Goal: Information Seeking & Learning: Learn about a topic

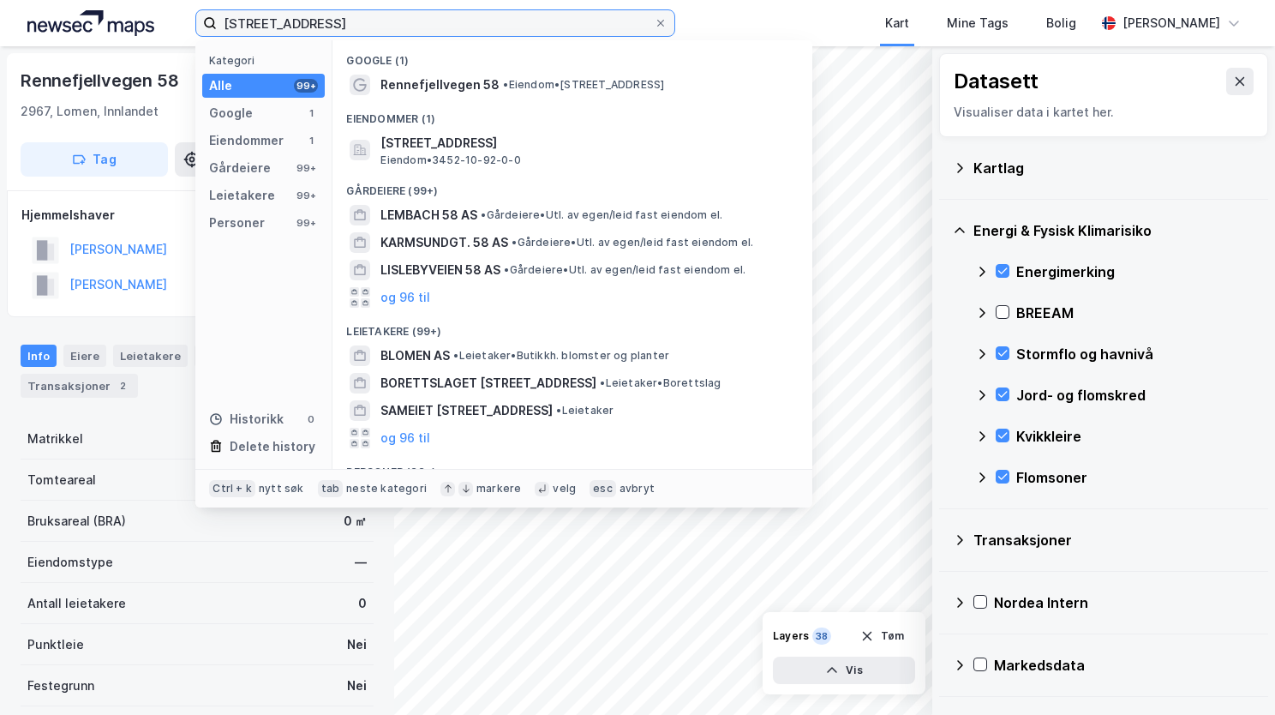
click at [432, 21] on input "[STREET_ADDRESS]" at bounding box center [435, 23] width 437 height 26
drag, startPoint x: 432, startPoint y: 21, endPoint x: 267, endPoint y: 49, distance: 167.8
click at [267, 37] on div "[STREET_ADDRESS] Kategori Alle 99+ Google 1 Eiendommer 1 Gårdeiere 99+ Leietake…" at bounding box center [435, 22] width 480 height 27
click at [226, 19] on input "[STREET_ADDRESS]" at bounding box center [435, 23] width 437 height 26
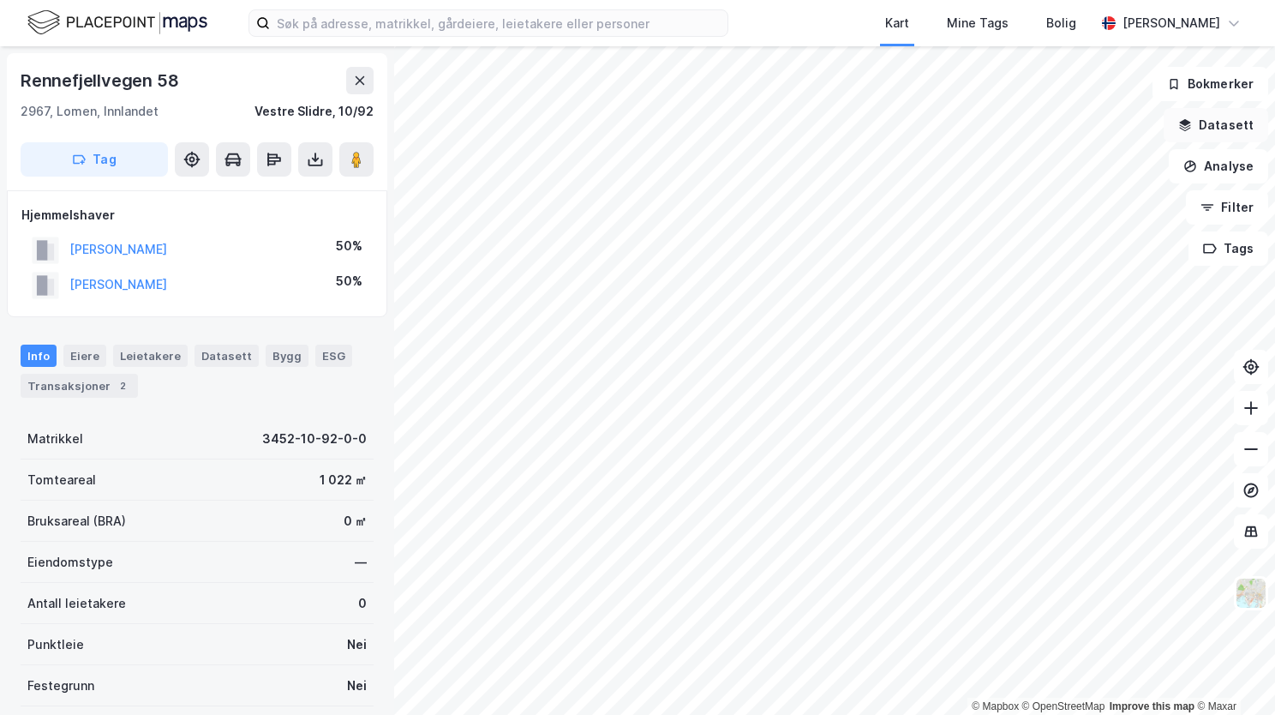
click at [1204, 123] on button "Datasett" at bounding box center [1216, 125] width 105 height 34
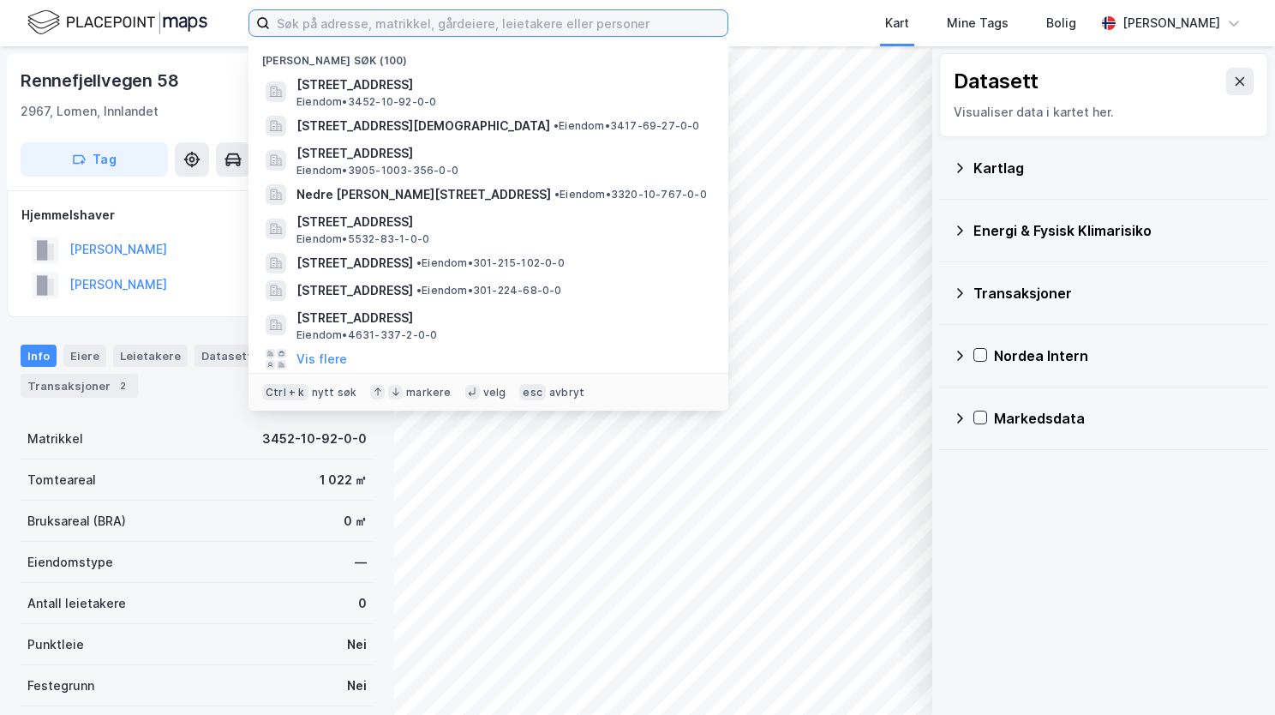
click at [541, 21] on input at bounding box center [499, 23] width 458 height 26
paste input "Sætre 38, 6170 Vartdal"
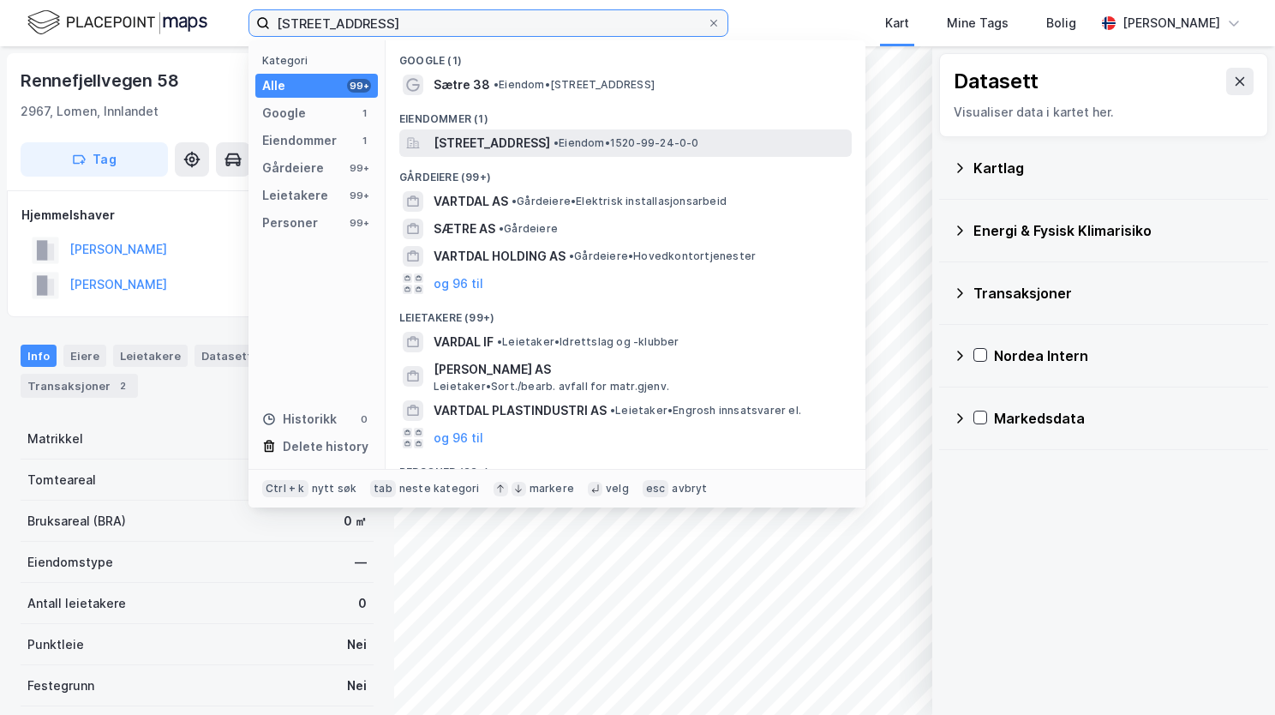
type input "Sætre 38, 6170 Vartdal"
click at [477, 147] on span "Sætre 38, 6170, VARTDAL, ØRSTA" at bounding box center [492, 143] width 117 height 21
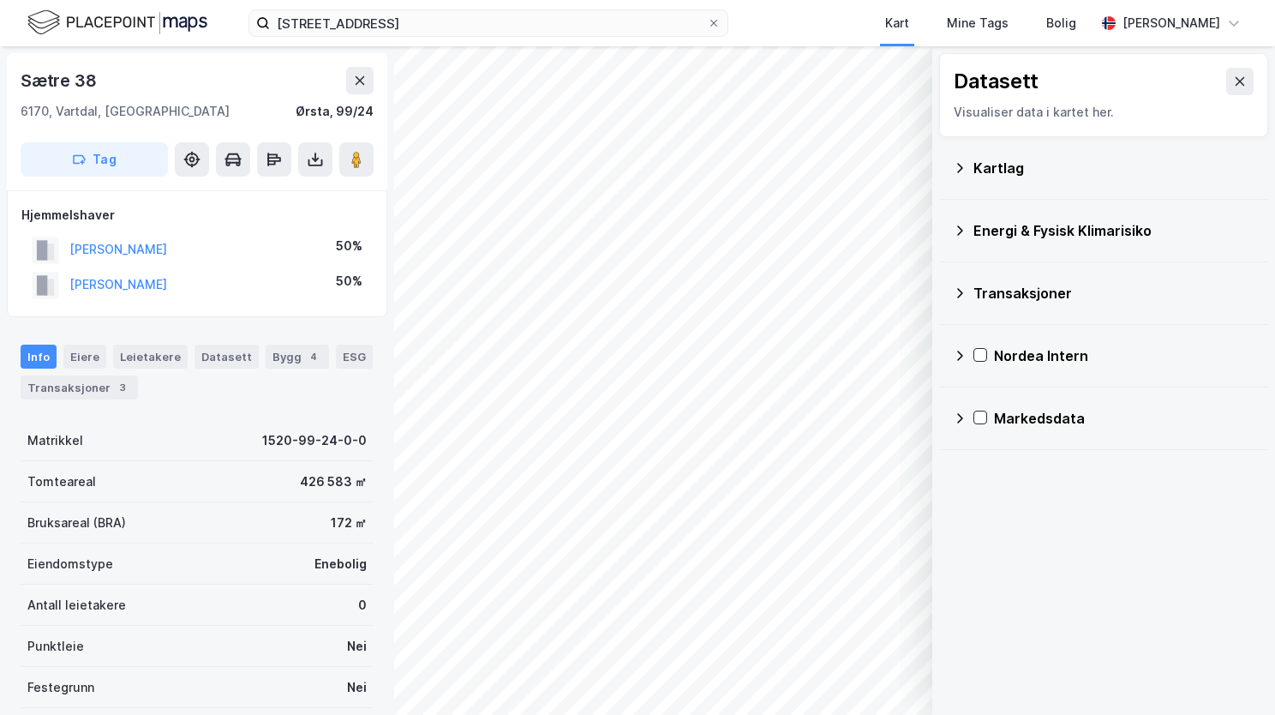
click at [962, 166] on icon at bounding box center [960, 168] width 14 height 14
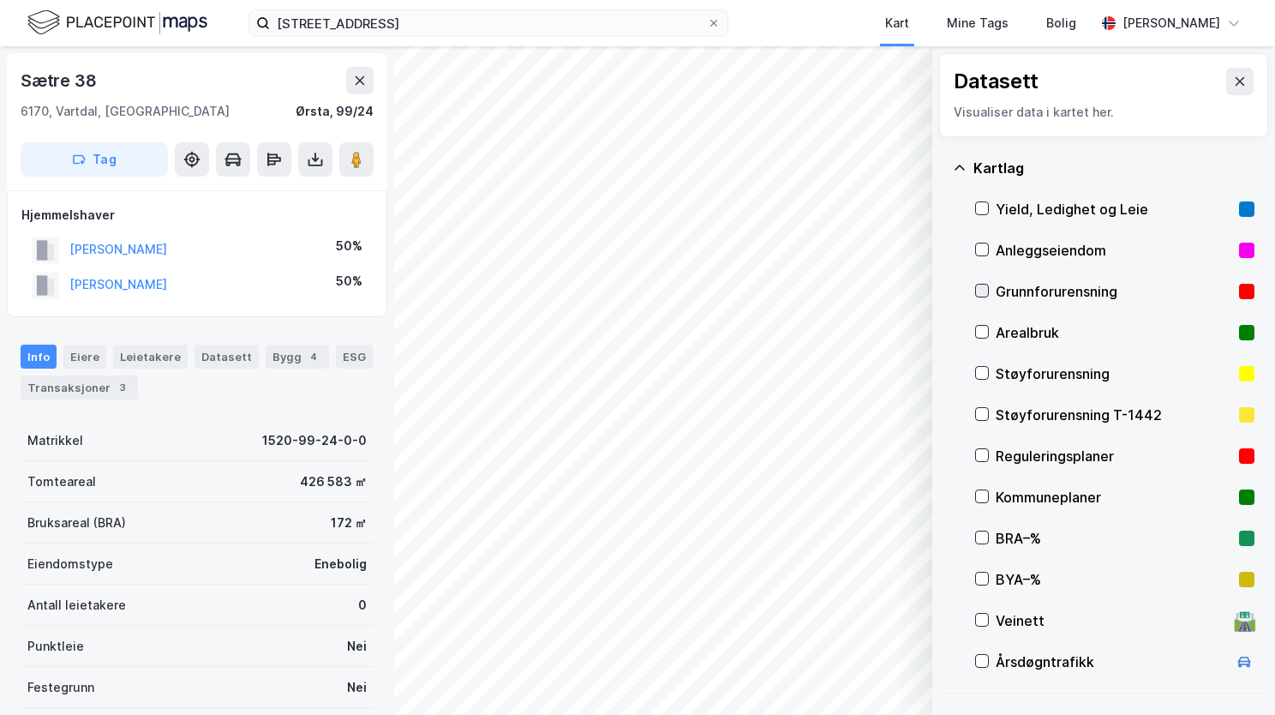
click at [982, 290] on icon at bounding box center [982, 291] width 12 height 12
click at [958, 165] on icon at bounding box center [960, 168] width 14 height 14
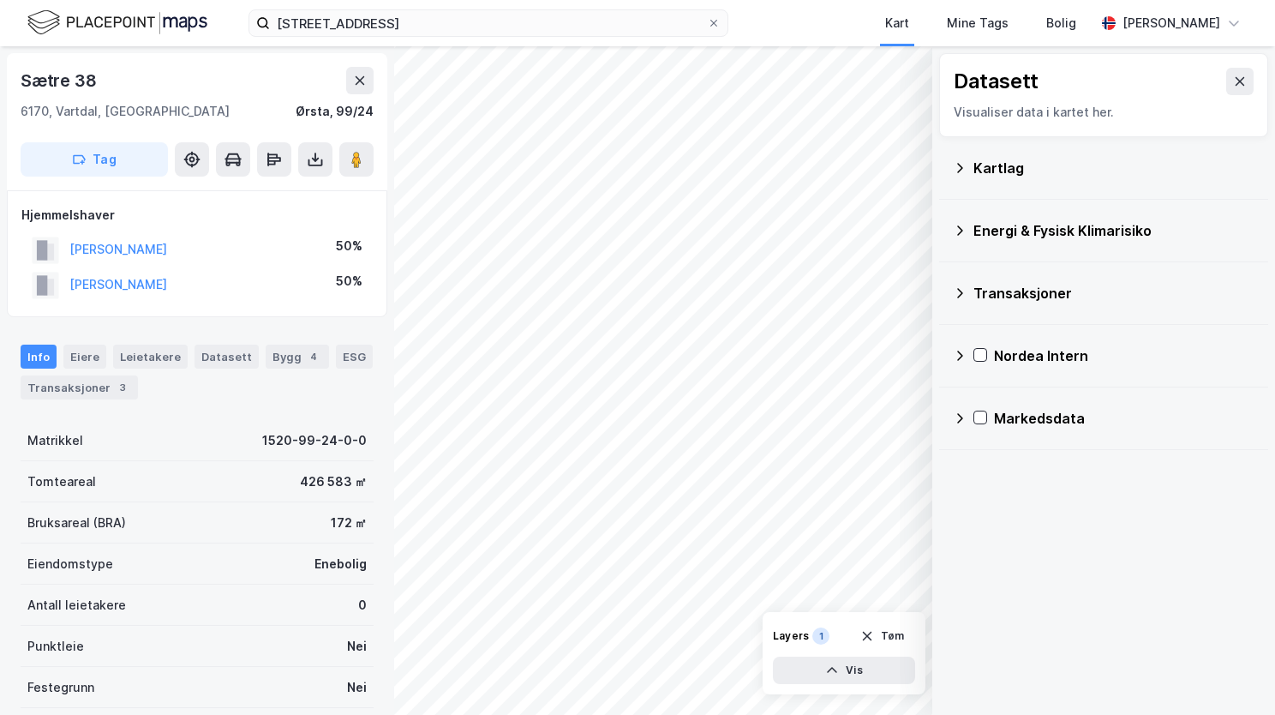
click at [961, 230] on icon at bounding box center [960, 231] width 14 height 14
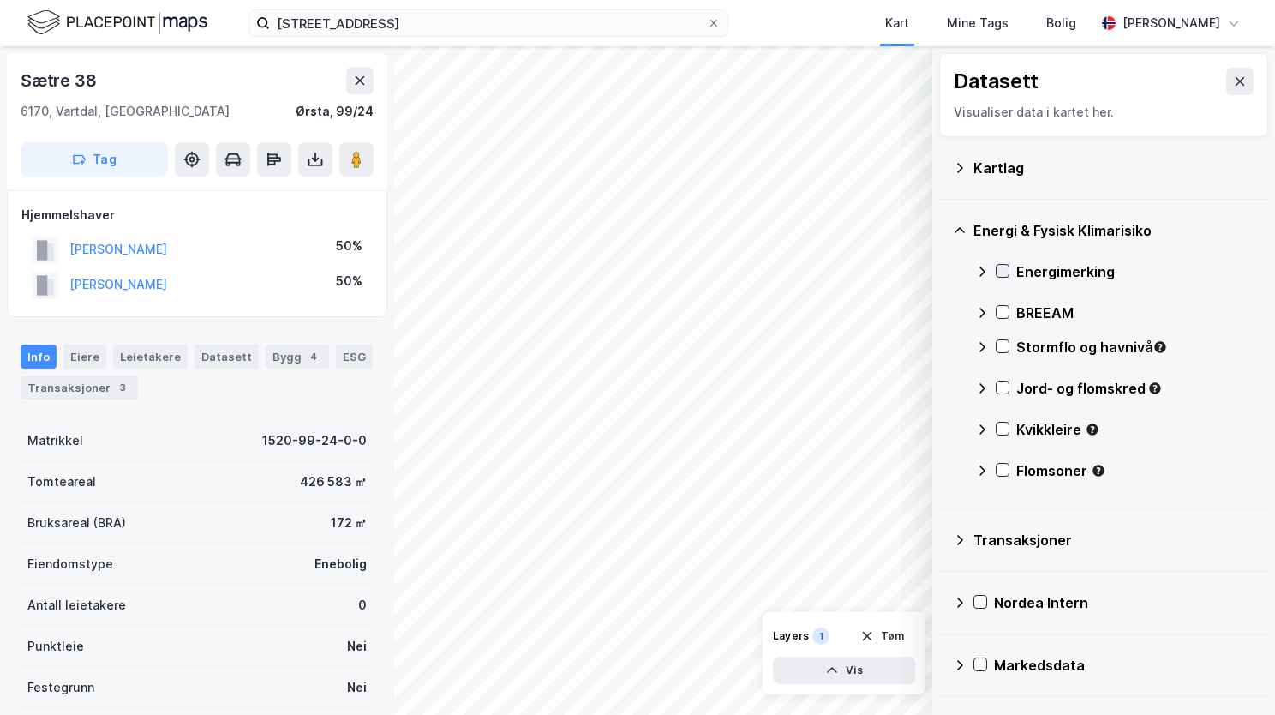
click at [1004, 267] on icon at bounding box center [1003, 271] width 12 height 12
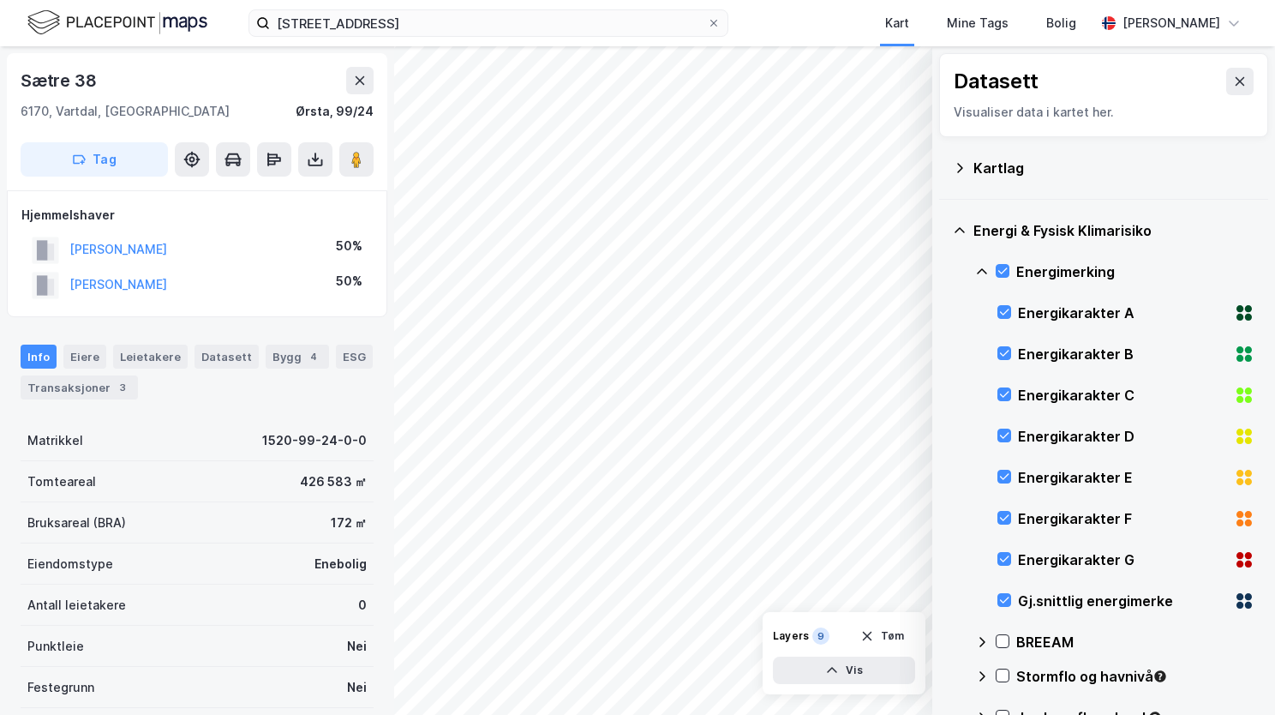
click at [981, 269] on icon at bounding box center [982, 271] width 10 height 6
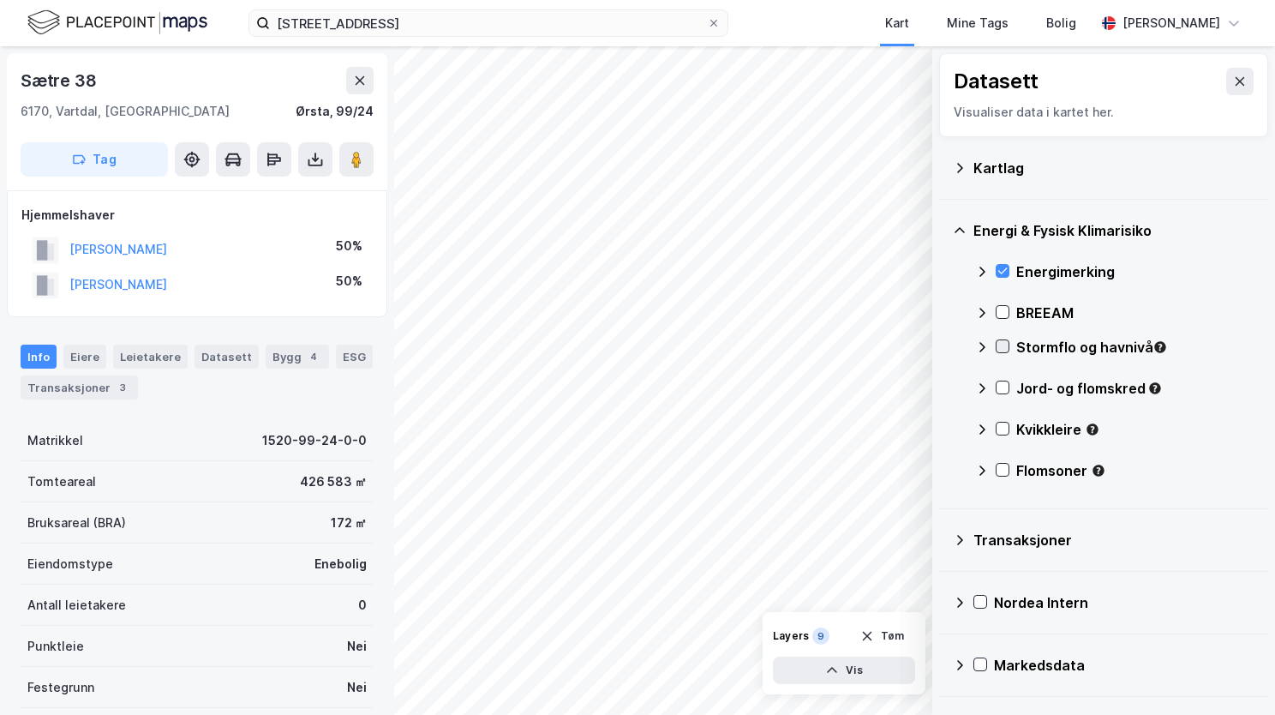
click at [1004, 347] on icon at bounding box center [1003, 346] width 12 height 12
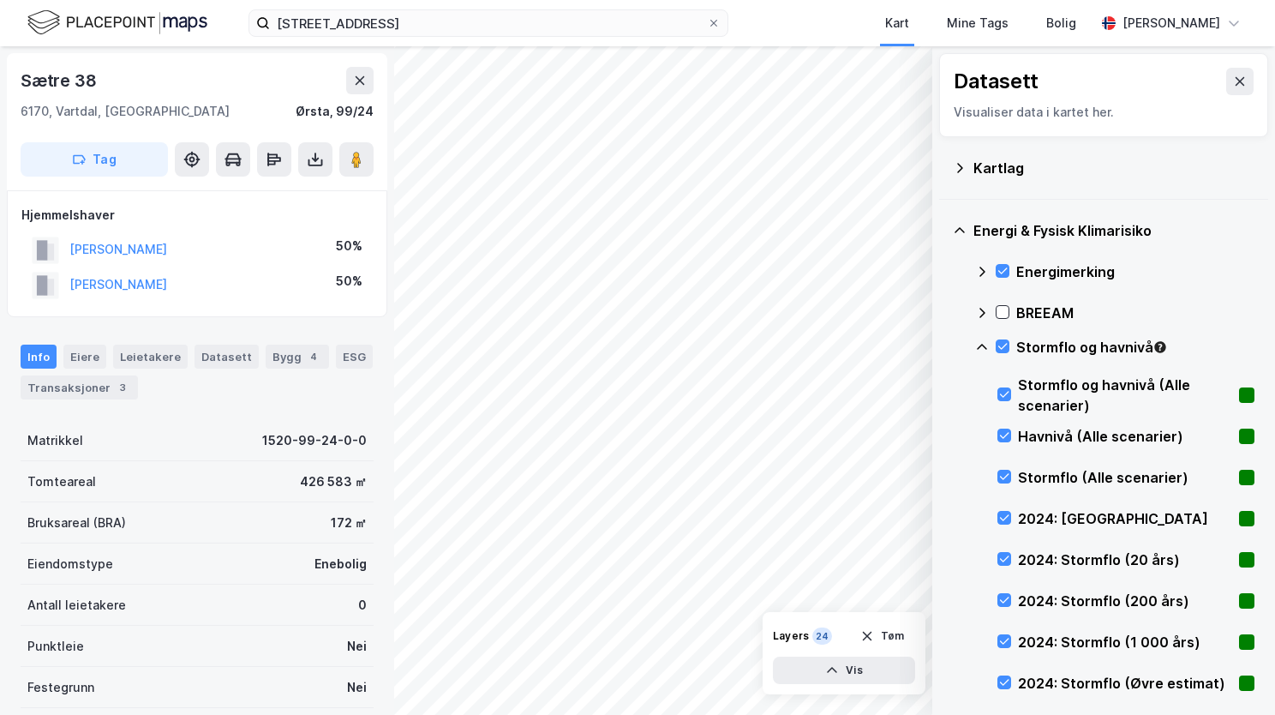
click at [962, 228] on icon at bounding box center [960, 231] width 14 height 14
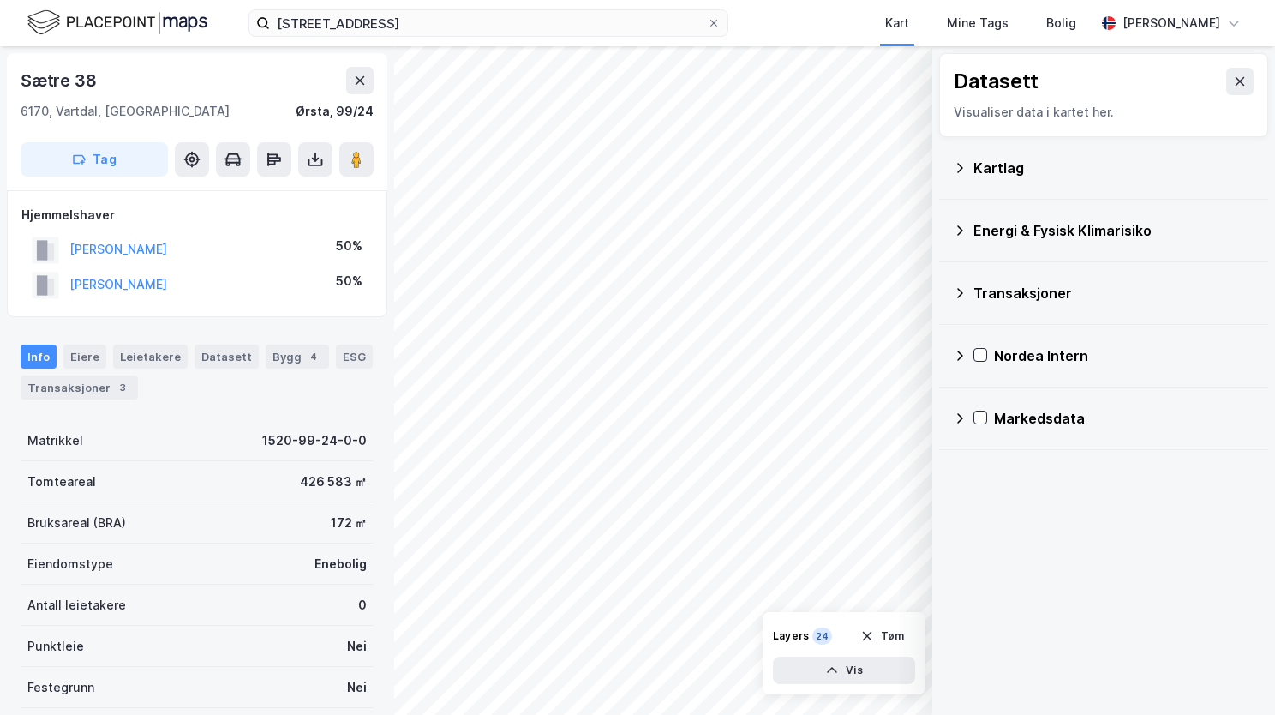
click at [963, 231] on icon at bounding box center [960, 231] width 14 height 14
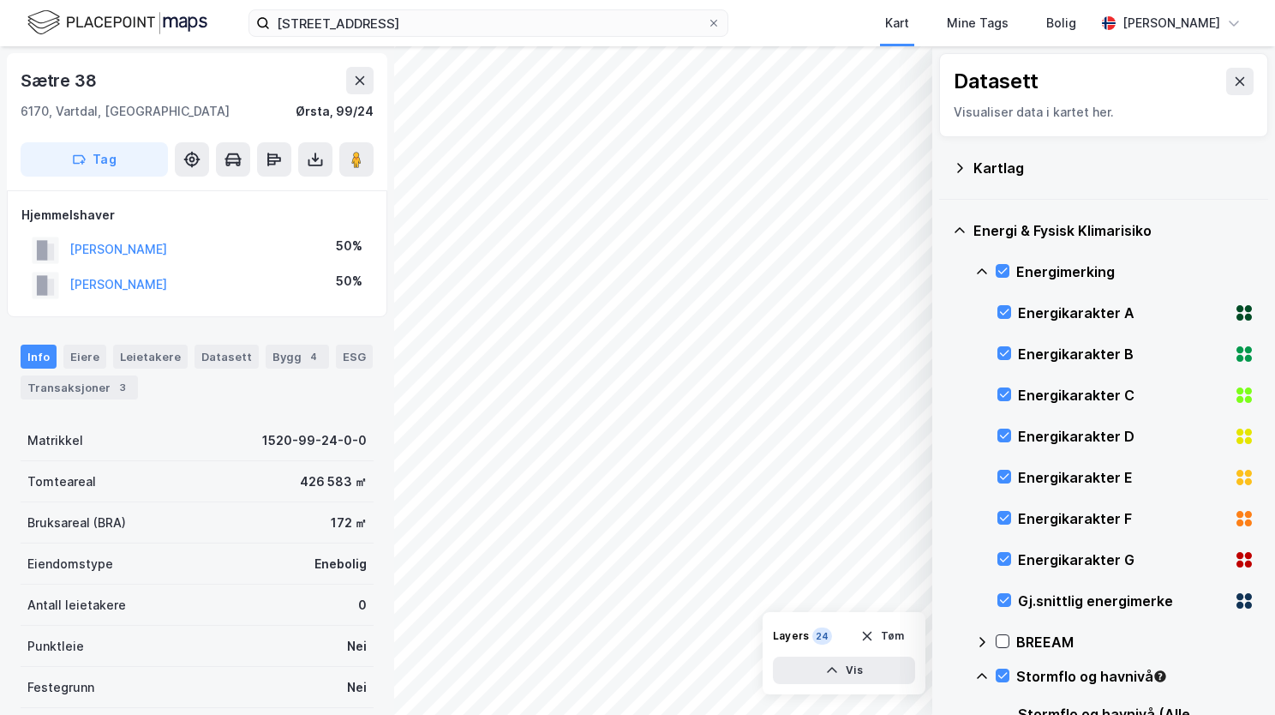
click at [961, 230] on icon at bounding box center [960, 231] width 14 height 14
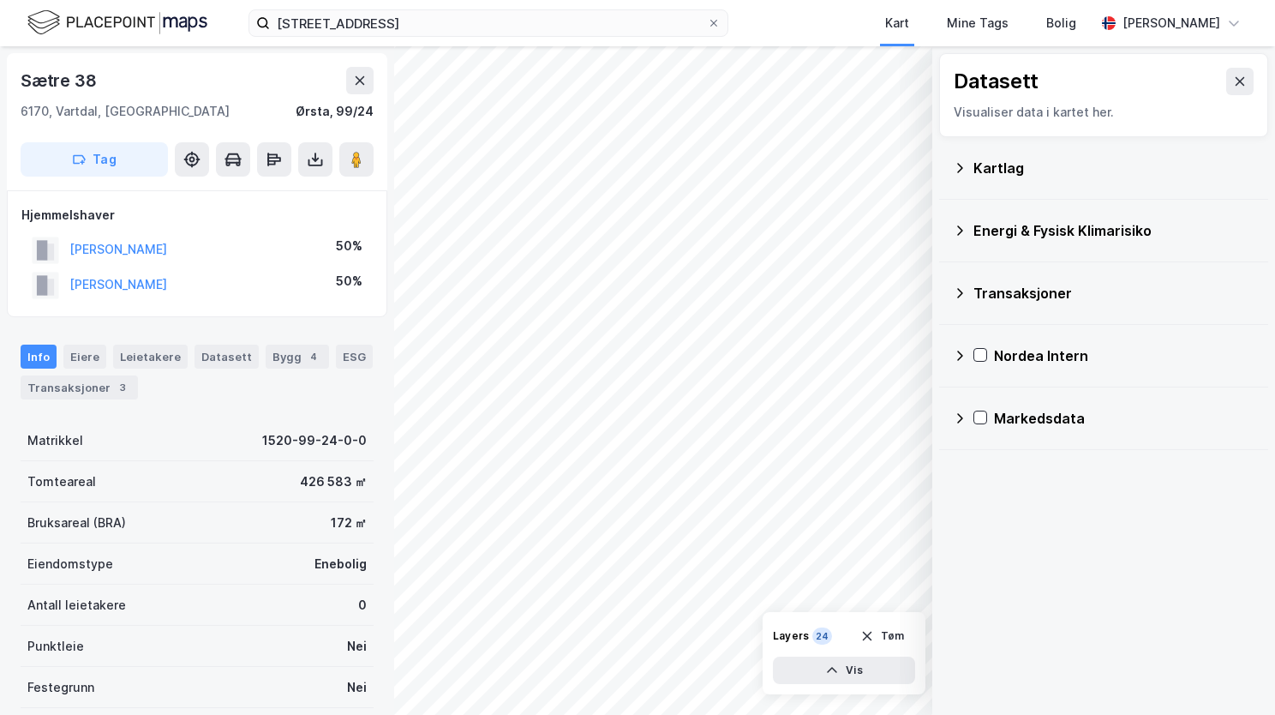
click at [960, 230] on icon at bounding box center [960, 231] width 14 height 14
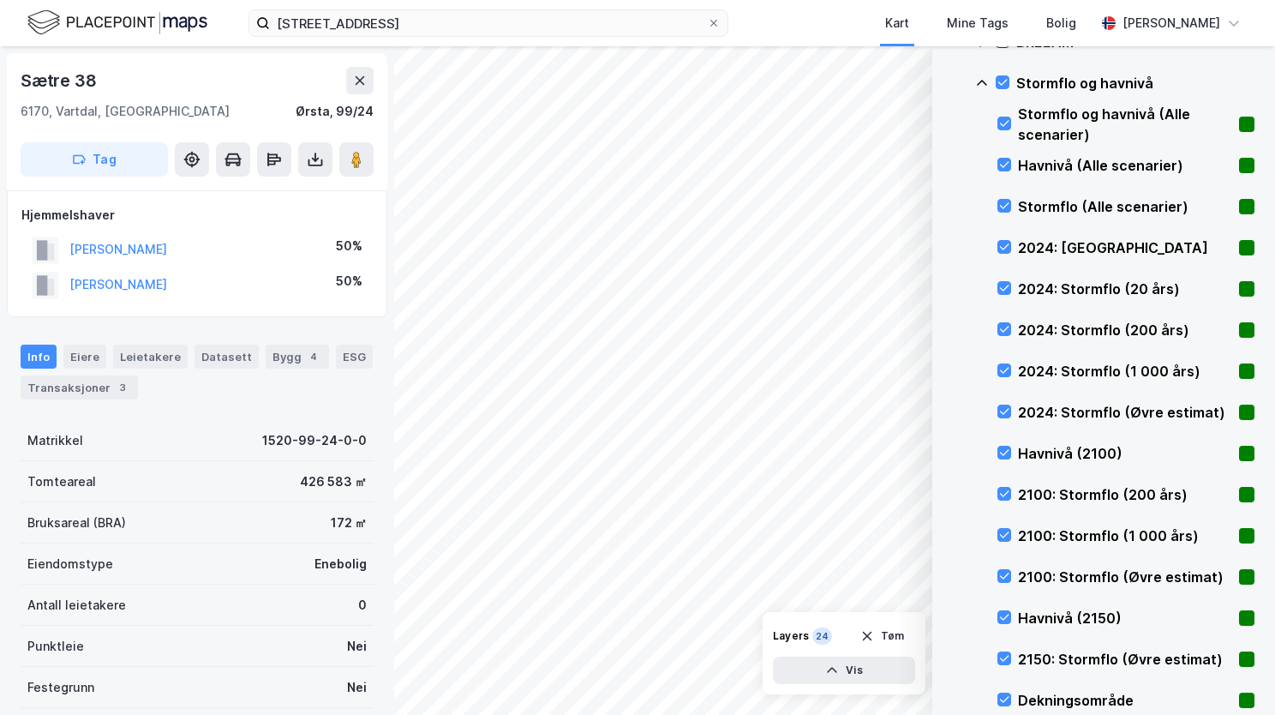
scroll to position [932, 0]
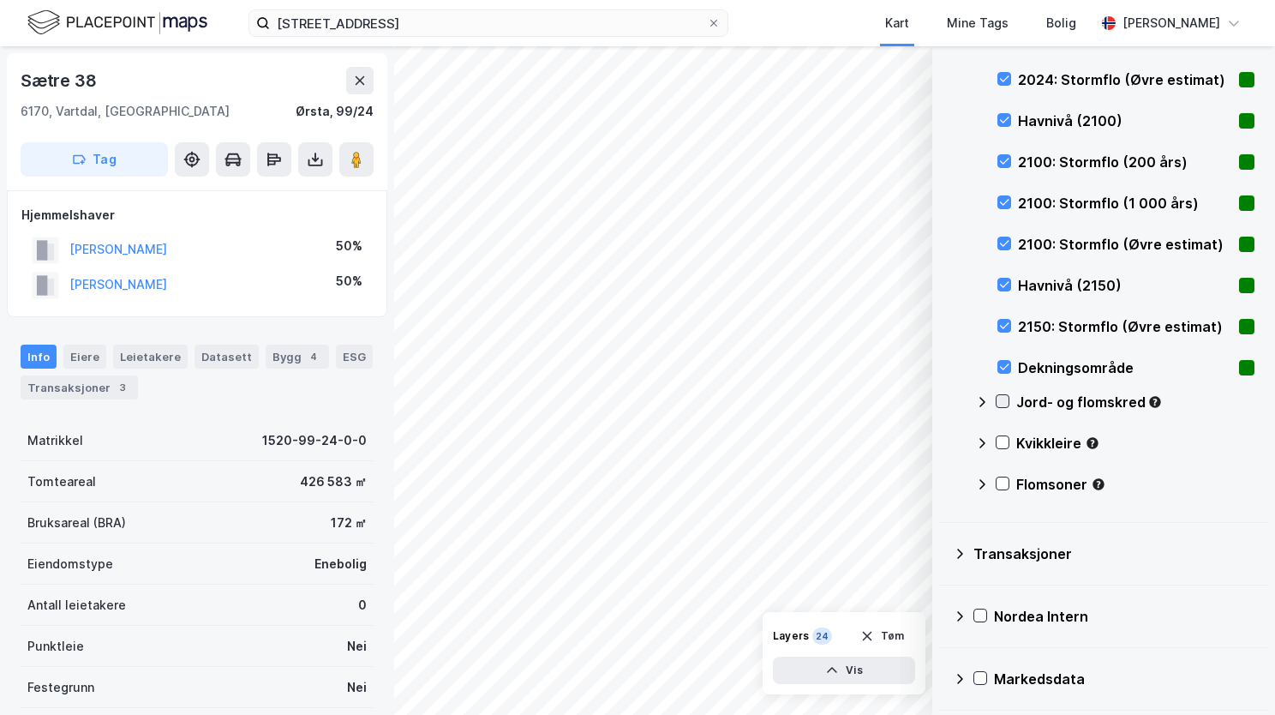
click at [1004, 398] on icon at bounding box center [1003, 401] width 12 height 12
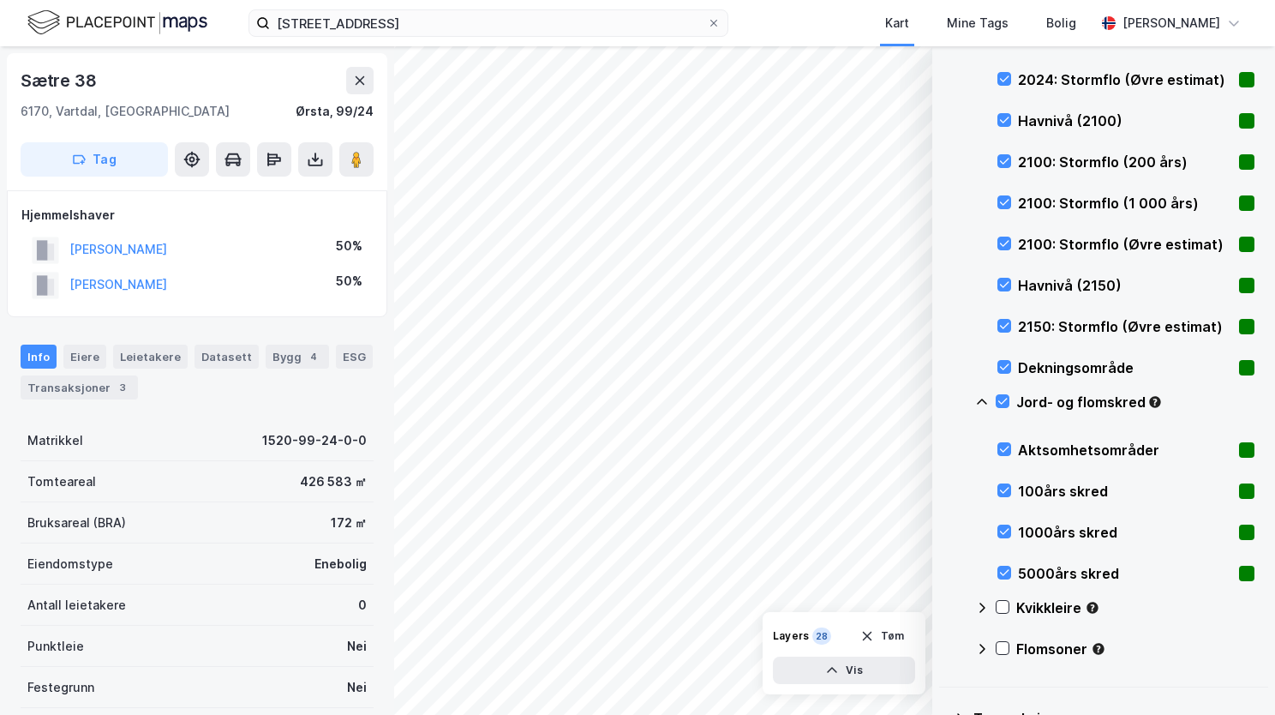
scroll to position [1097, 0]
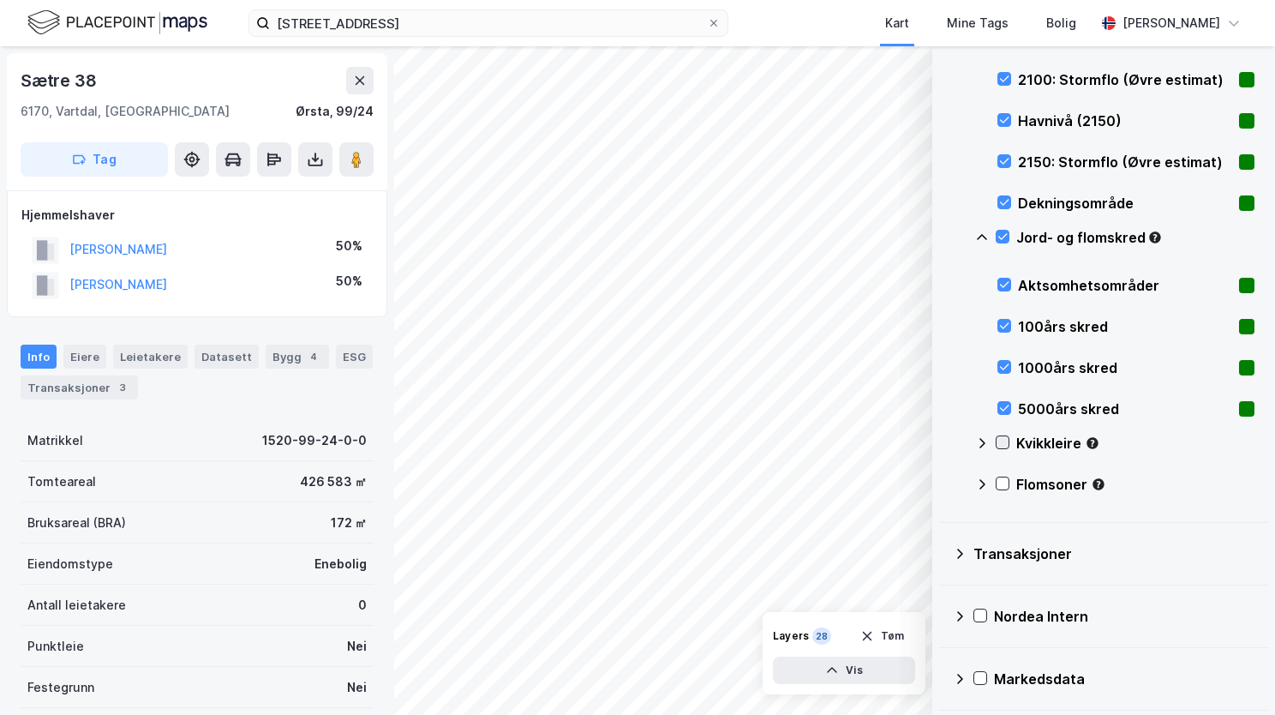
click at [1004, 441] on icon at bounding box center [1003, 442] width 12 height 12
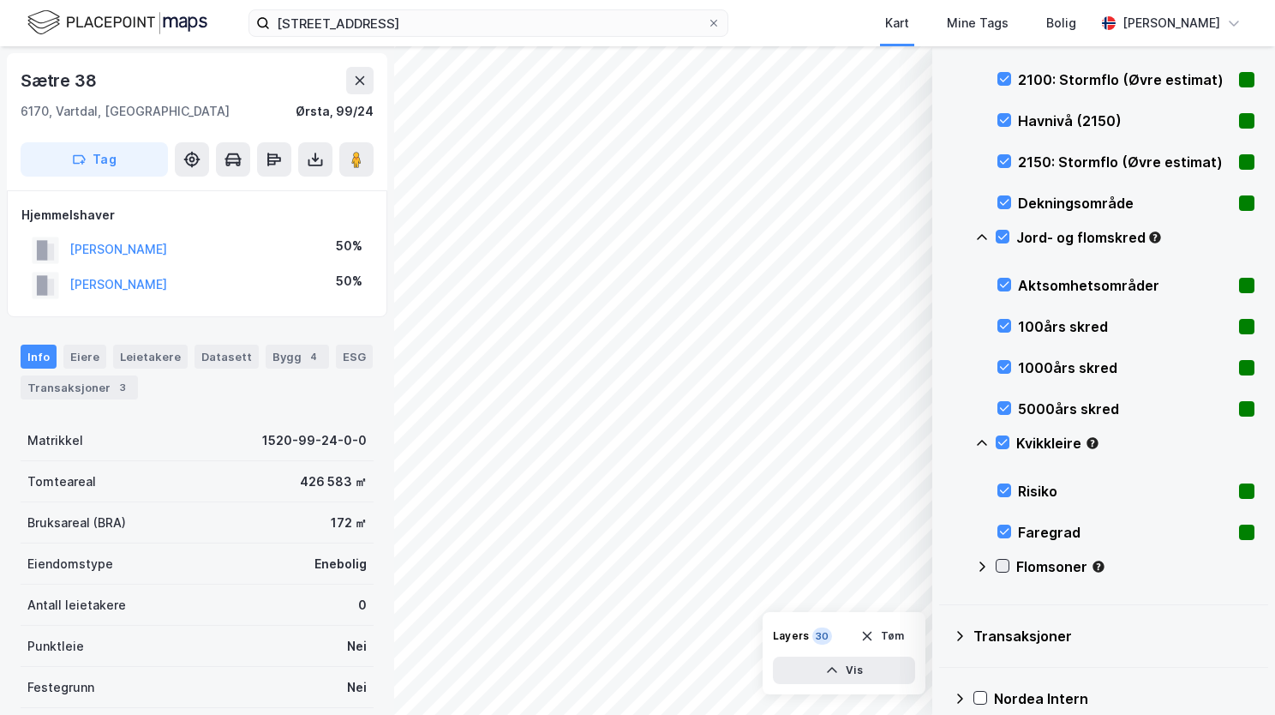
click at [1004, 564] on icon at bounding box center [1002, 566] width 9 height 6
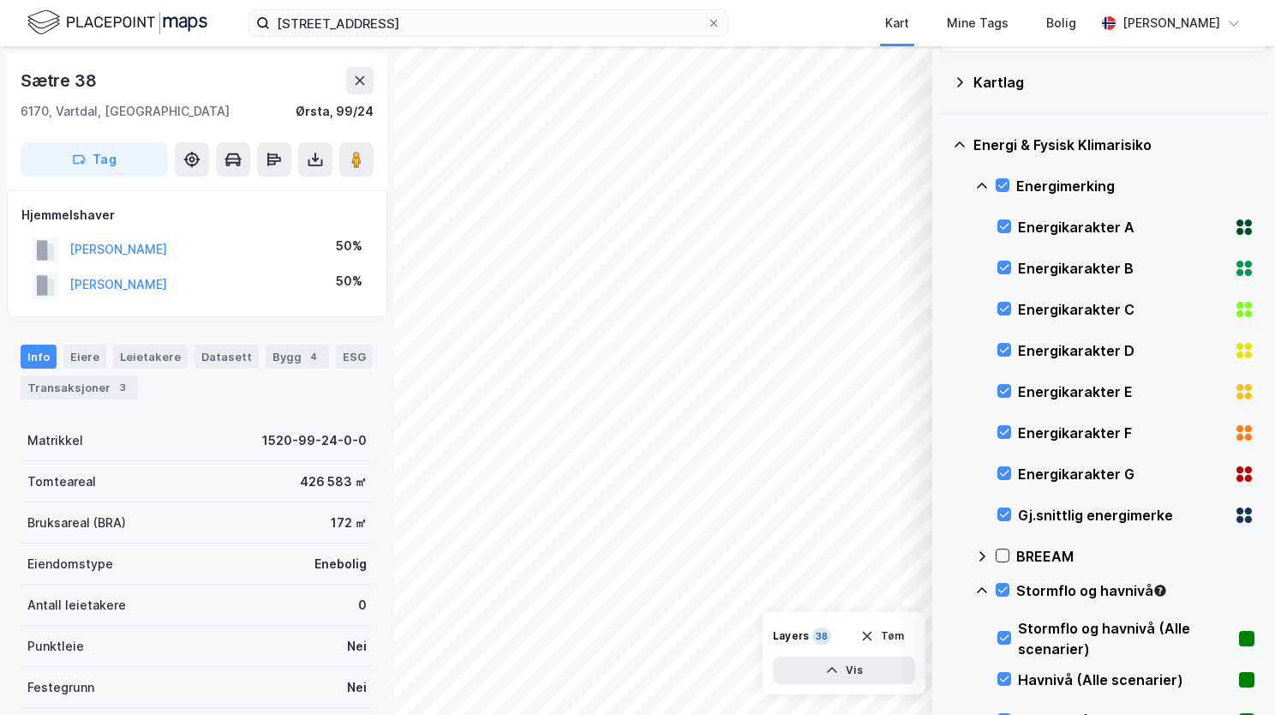
scroll to position [0, 0]
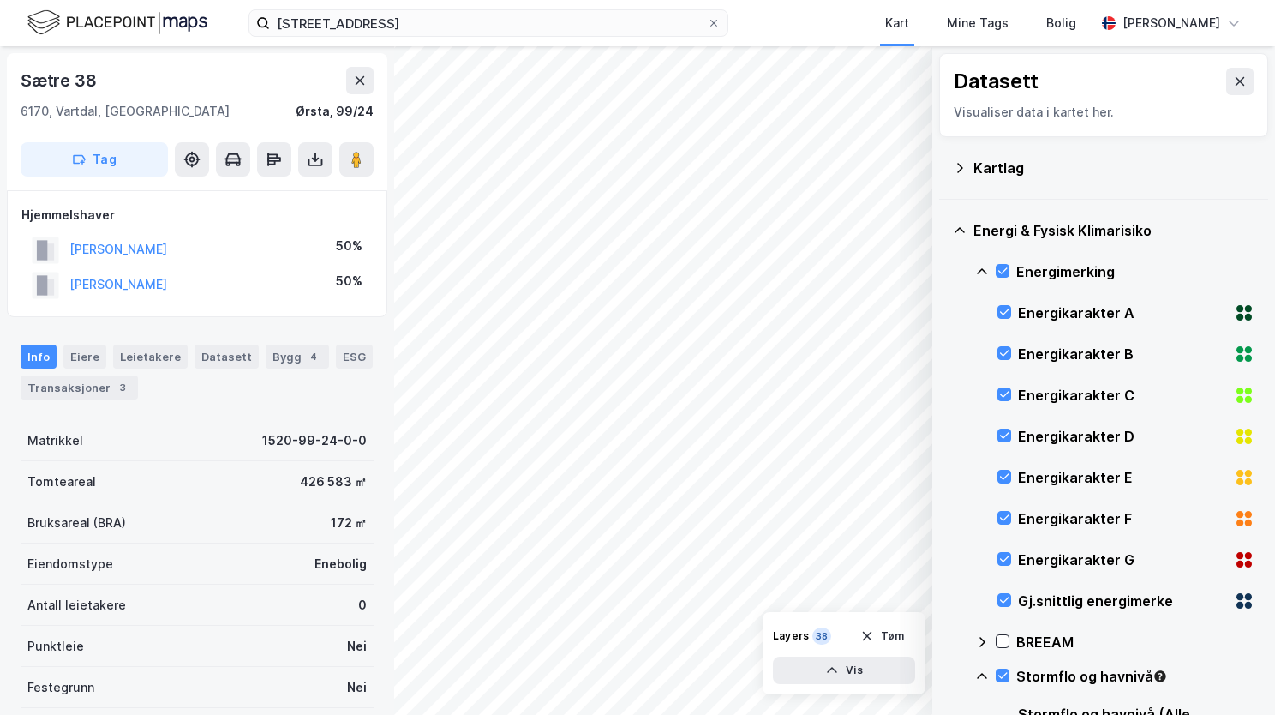
click at [983, 266] on icon at bounding box center [982, 272] width 14 height 14
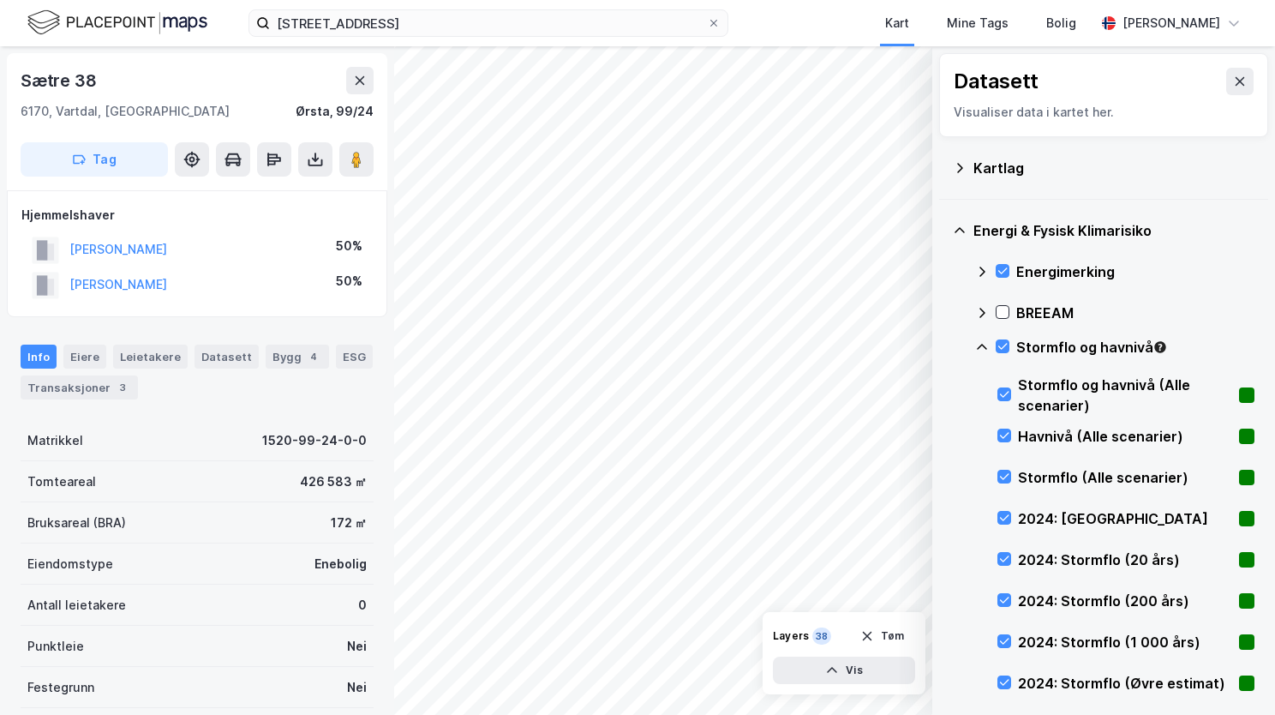
click at [984, 344] on icon at bounding box center [982, 347] width 14 height 14
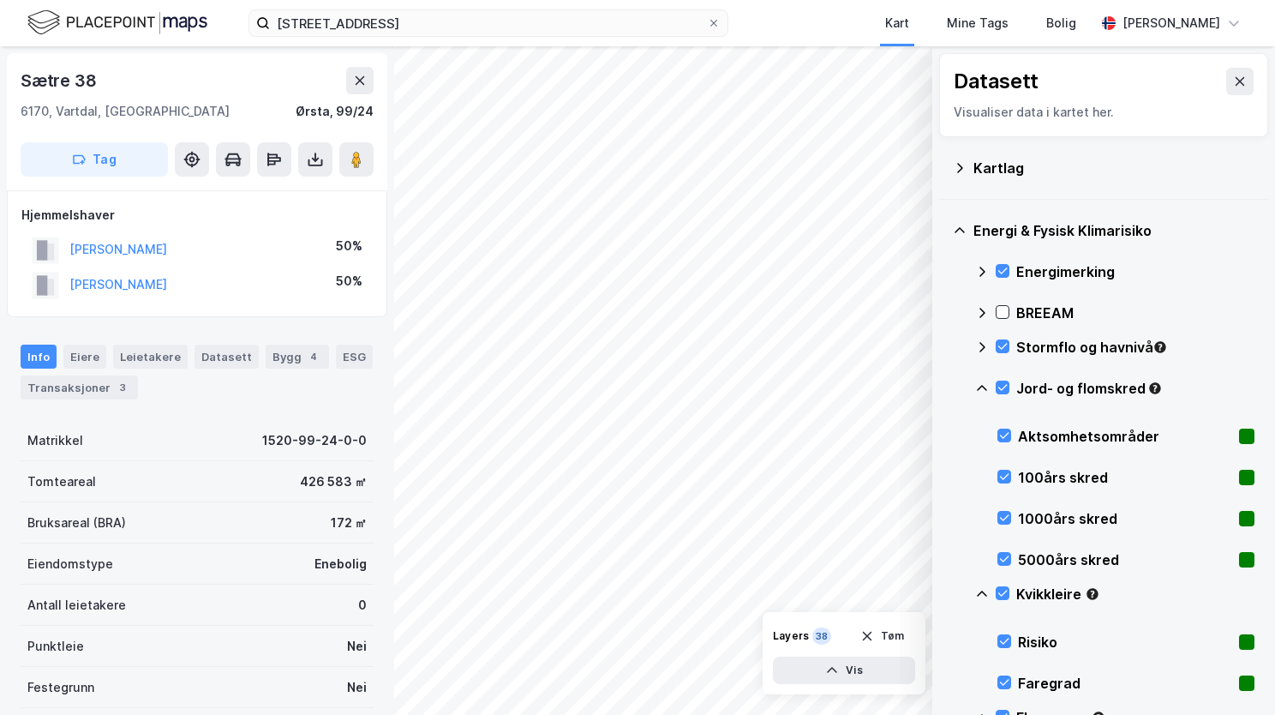
scroll to position [171, 0]
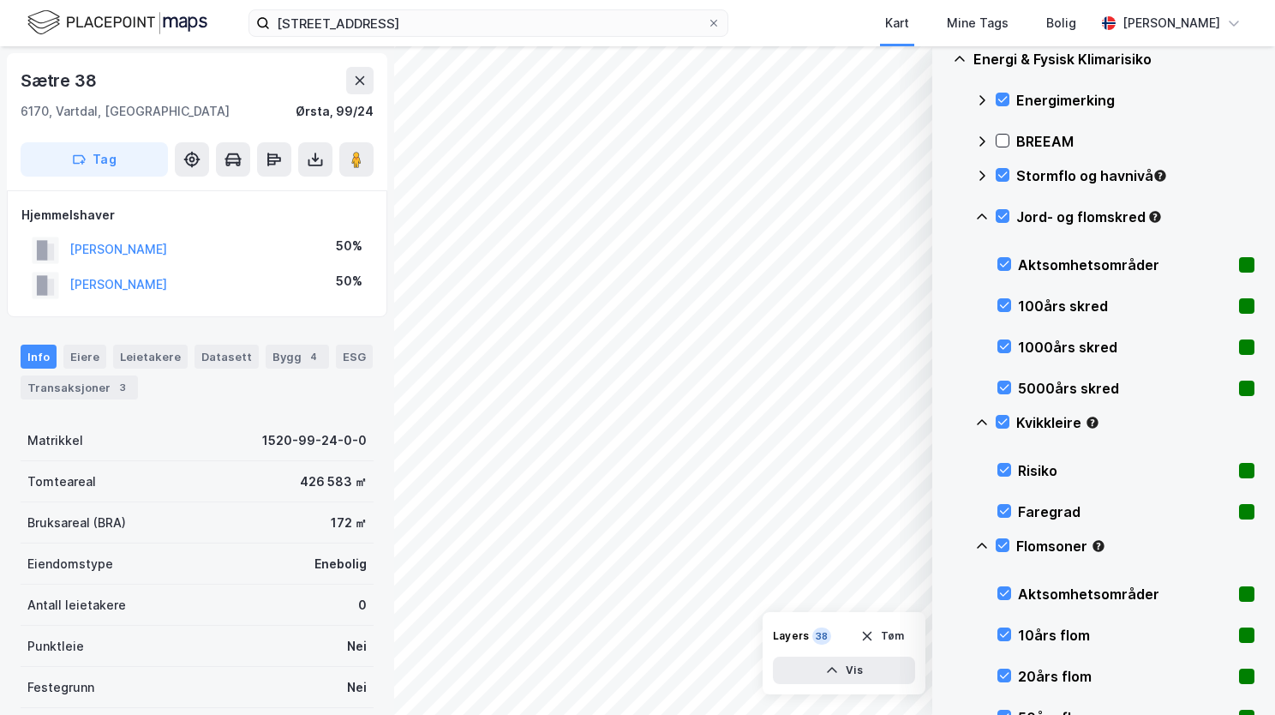
click at [984, 214] on icon at bounding box center [982, 217] width 14 height 14
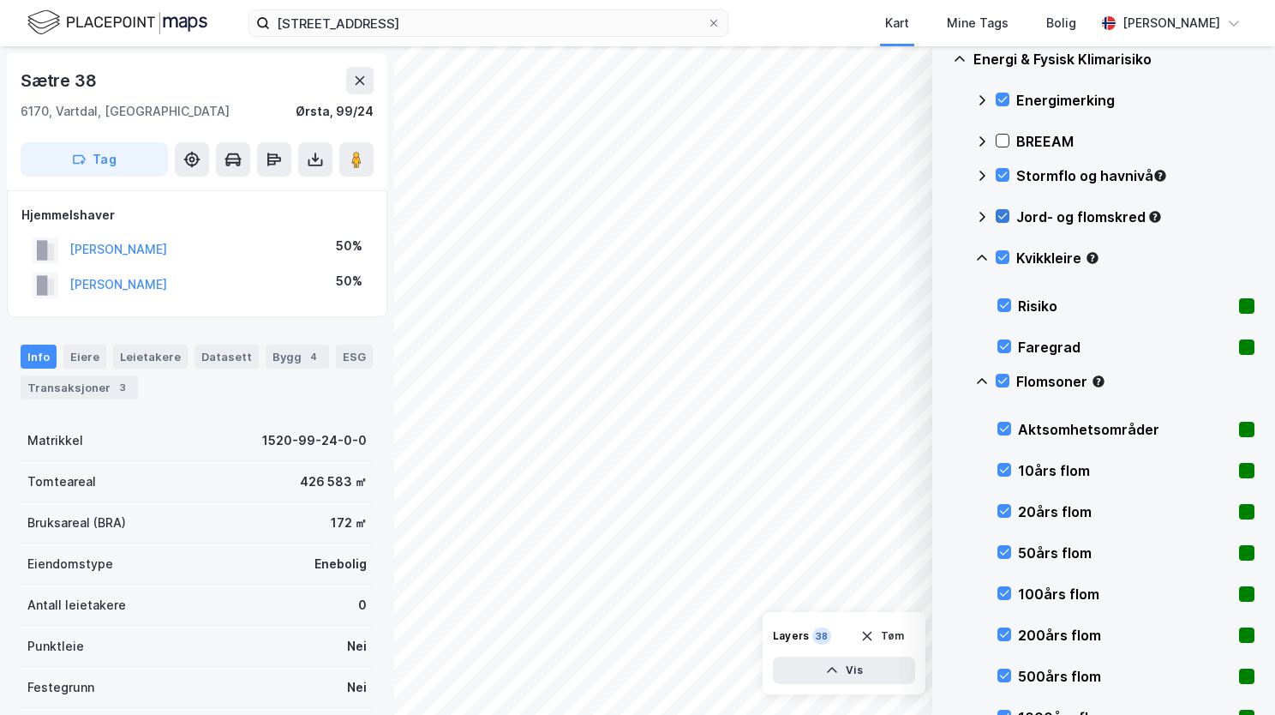
click at [1003, 213] on icon at bounding box center [1003, 216] width 12 height 12
click at [986, 377] on icon at bounding box center [982, 382] width 14 height 14
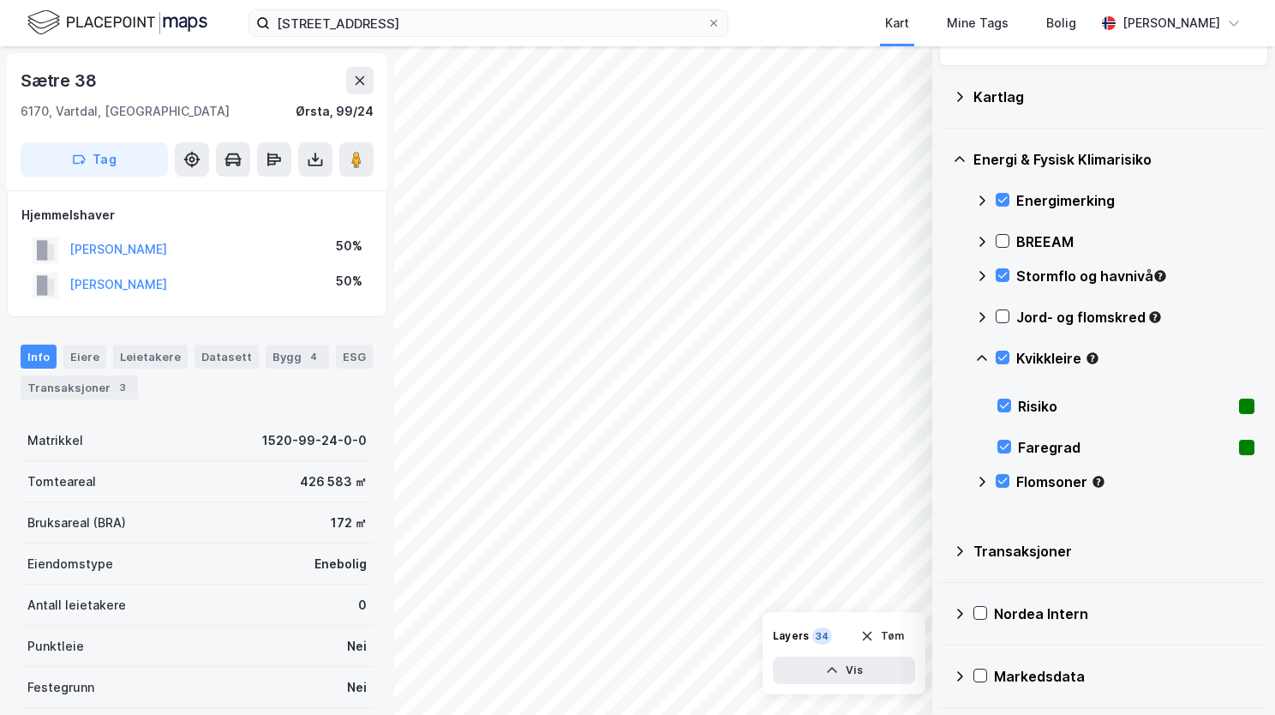
scroll to position [69, 0]
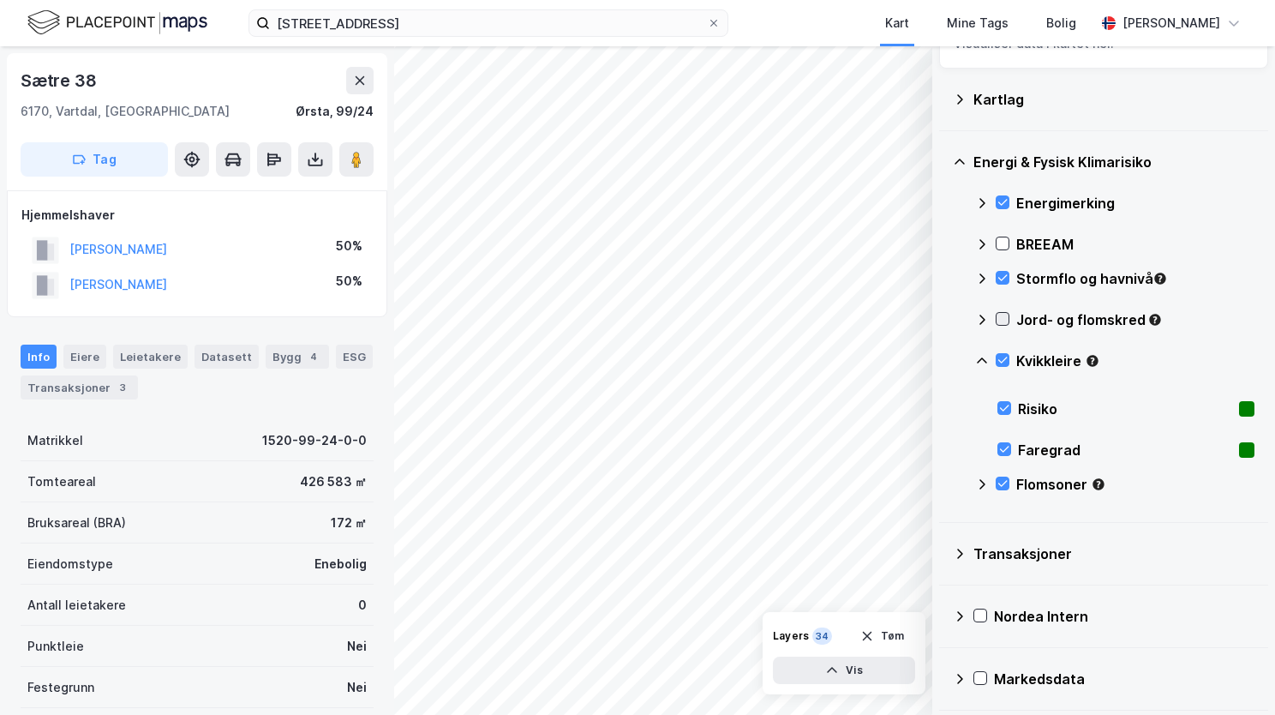
click at [1004, 320] on icon at bounding box center [1003, 319] width 12 height 12
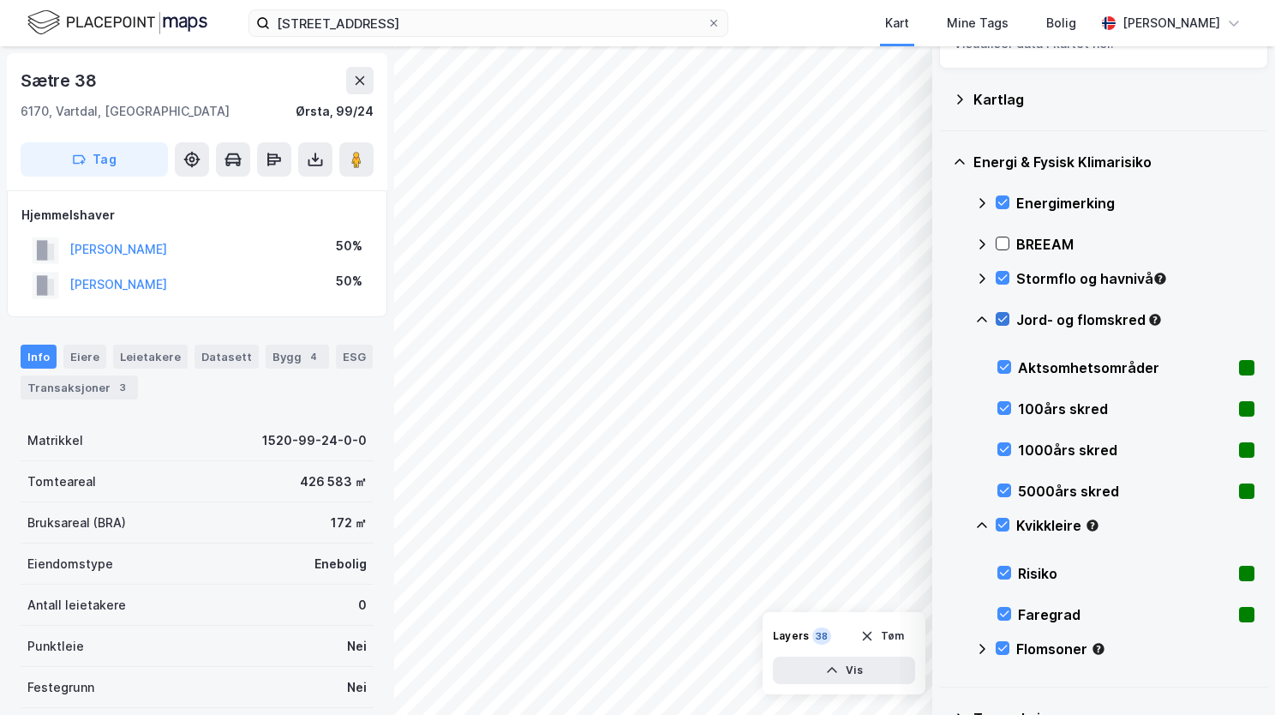
scroll to position [171, 0]
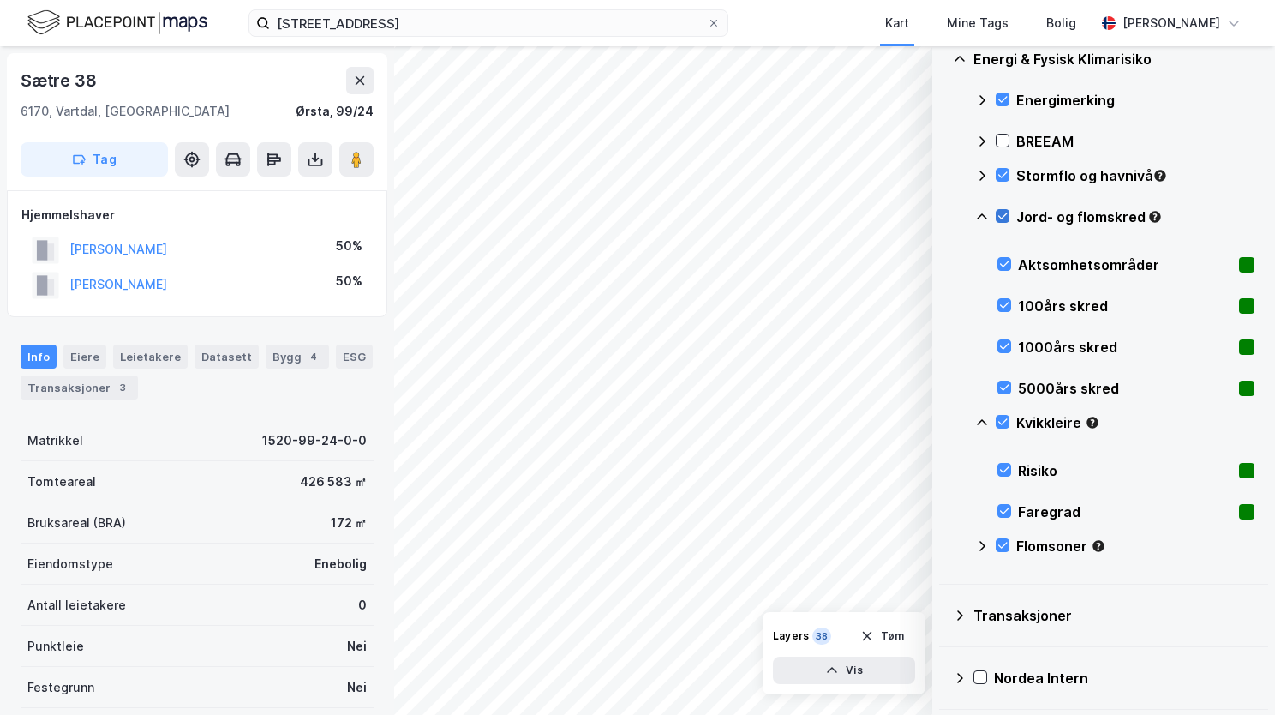
click at [1004, 217] on icon at bounding box center [1003, 216] width 12 height 12
click at [1010, 305] on div at bounding box center [1005, 305] width 14 height 14
click at [1010, 342] on div at bounding box center [1005, 346] width 14 height 14
click at [1004, 385] on icon at bounding box center [1004, 387] width 12 height 12
click at [1004, 381] on icon at bounding box center [1004, 387] width 12 height 12
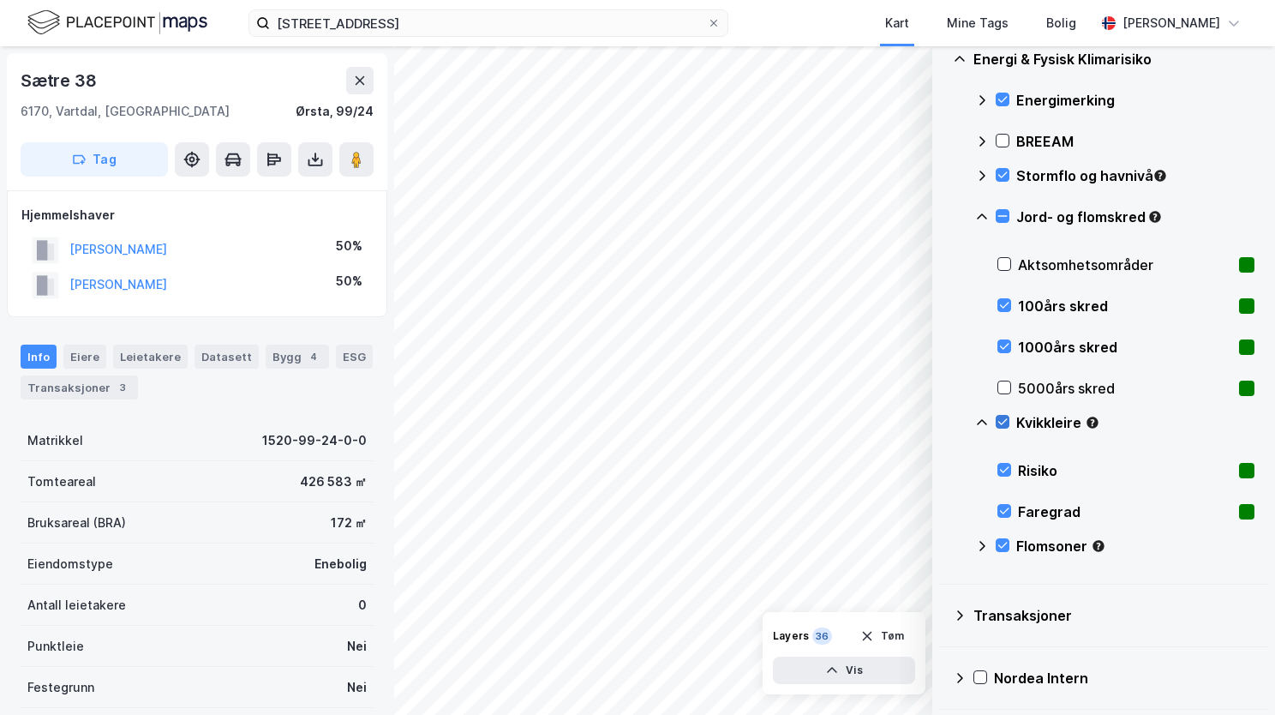
click at [1003, 423] on icon at bounding box center [1003, 422] width 12 height 12
click at [1007, 469] on icon at bounding box center [1004, 470] width 12 height 12
click at [1003, 512] on icon at bounding box center [1004, 511] width 12 height 12
click at [983, 542] on icon at bounding box center [982, 546] width 14 height 14
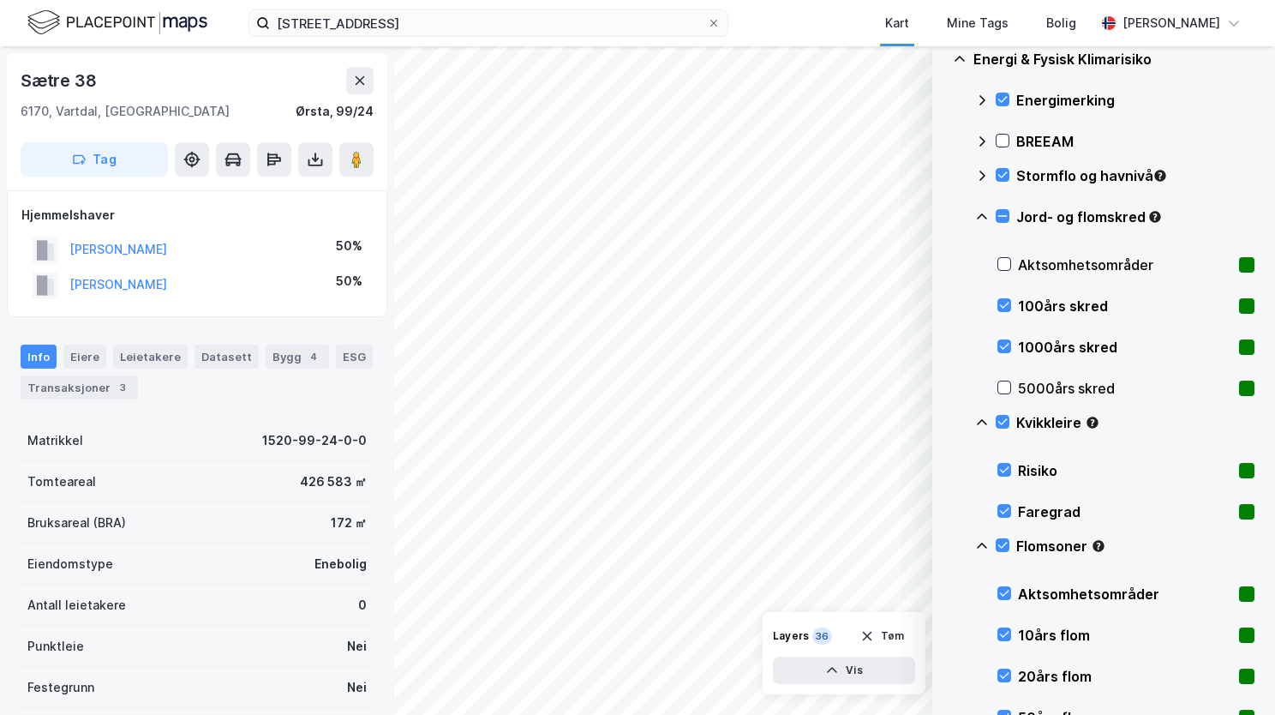
scroll to position [428, 0]
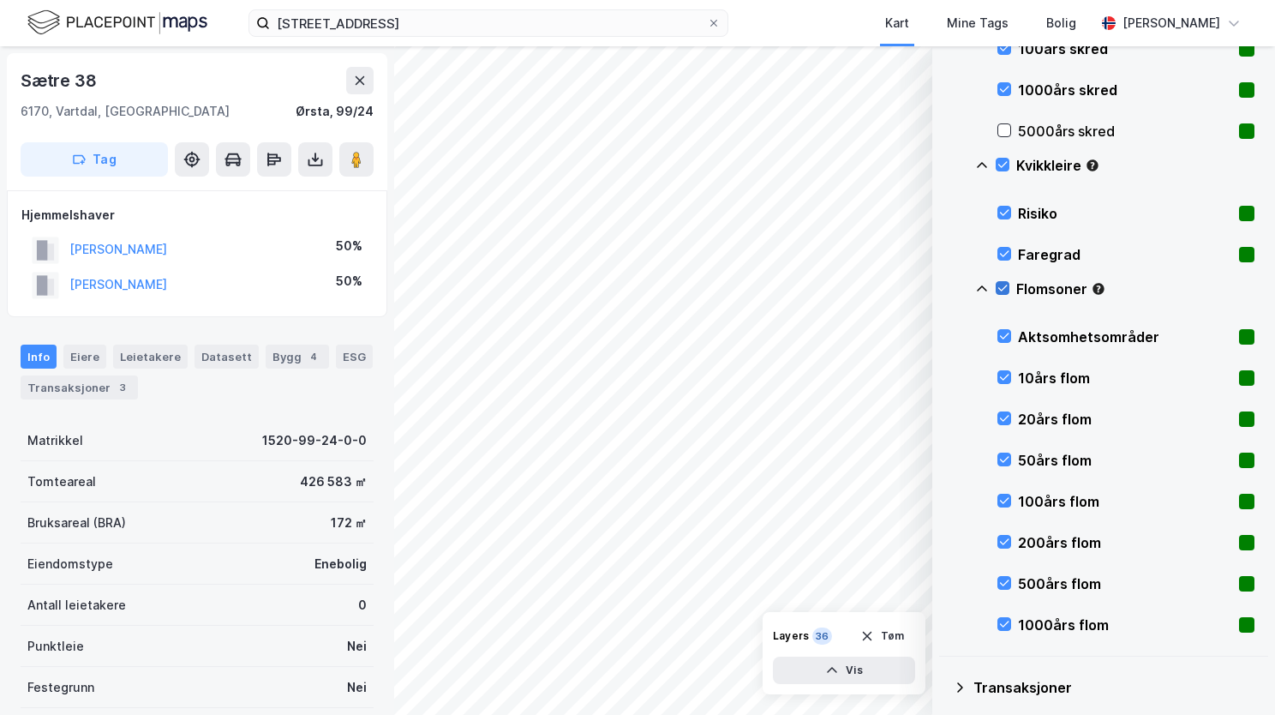
click at [1002, 290] on icon at bounding box center [1003, 288] width 12 height 12
click at [1004, 378] on icon at bounding box center [1004, 377] width 12 height 12
click at [1005, 420] on icon at bounding box center [1004, 418] width 12 height 12
click at [1004, 458] on icon at bounding box center [1004, 459] width 12 height 12
click at [1004, 502] on icon at bounding box center [1004, 500] width 12 height 12
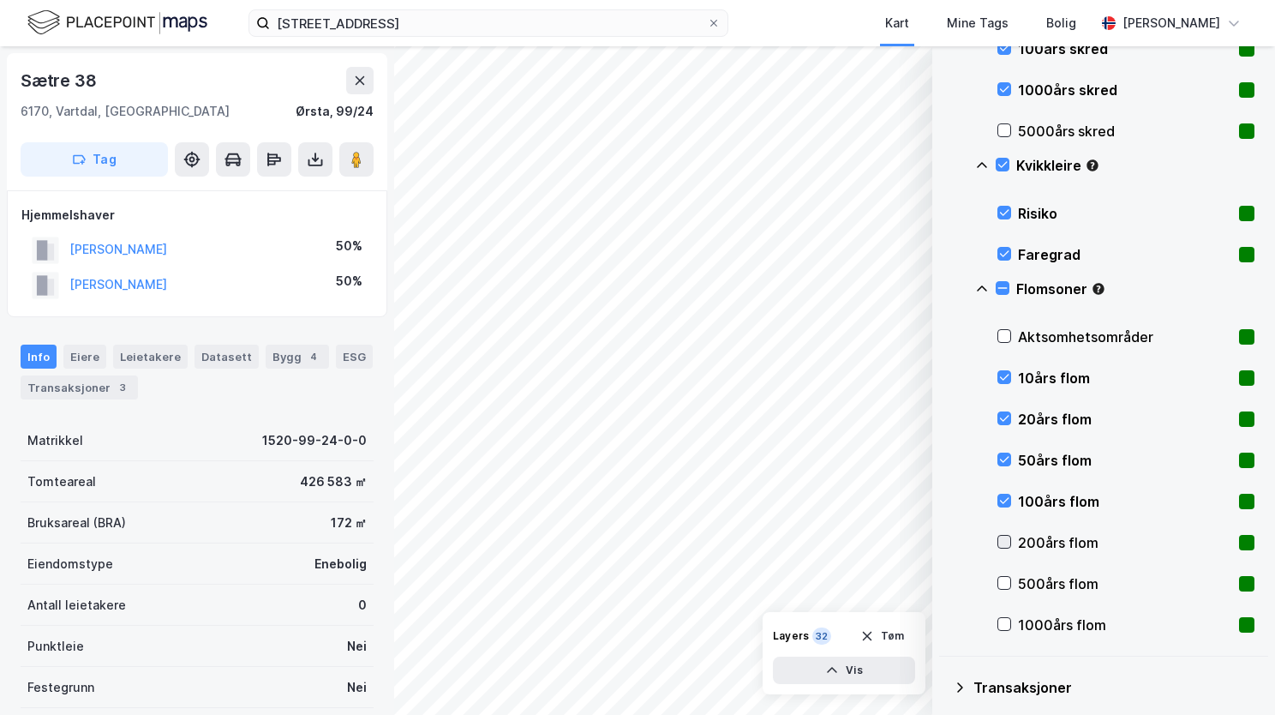
click at [1010, 540] on icon at bounding box center [1004, 542] width 12 height 12
click at [1006, 581] on icon at bounding box center [1004, 583] width 12 height 12
click at [1004, 625] on icon at bounding box center [1004, 624] width 9 height 6
click at [1010, 337] on icon at bounding box center [1004, 336] width 12 height 12
click at [978, 284] on icon at bounding box center [982, 289] width 14 height 14
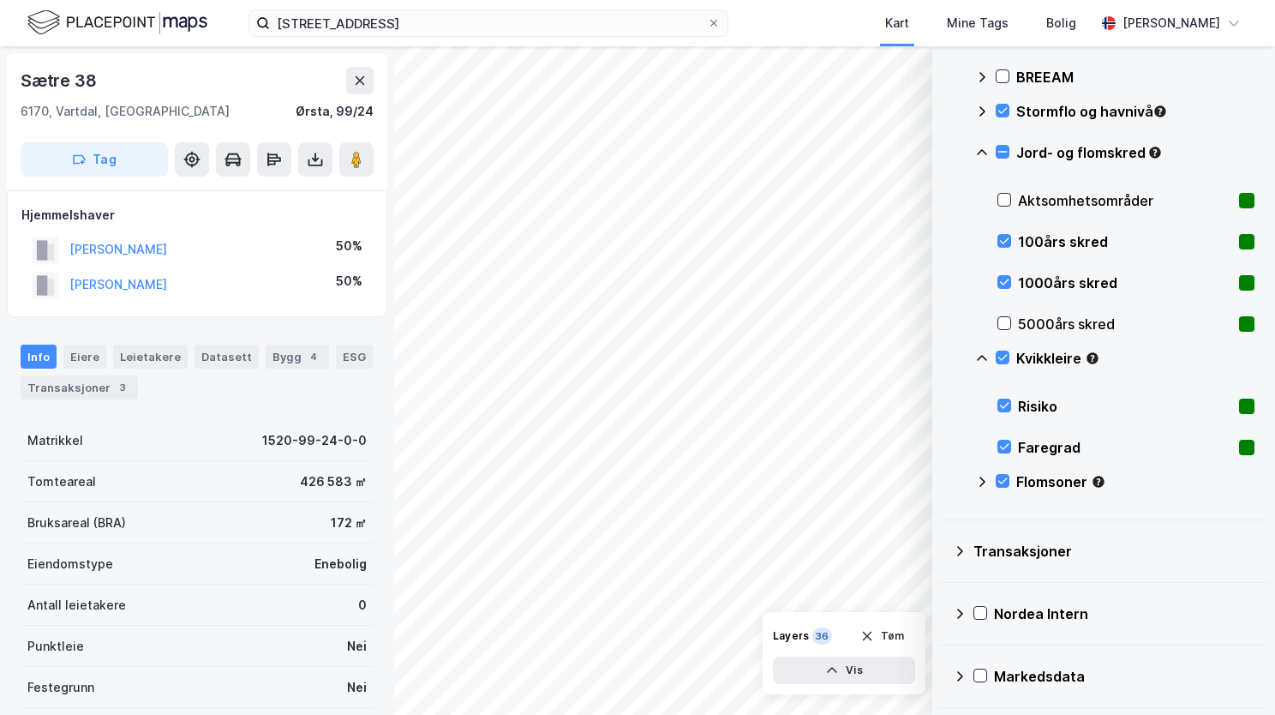
scroll to position [233, 0]
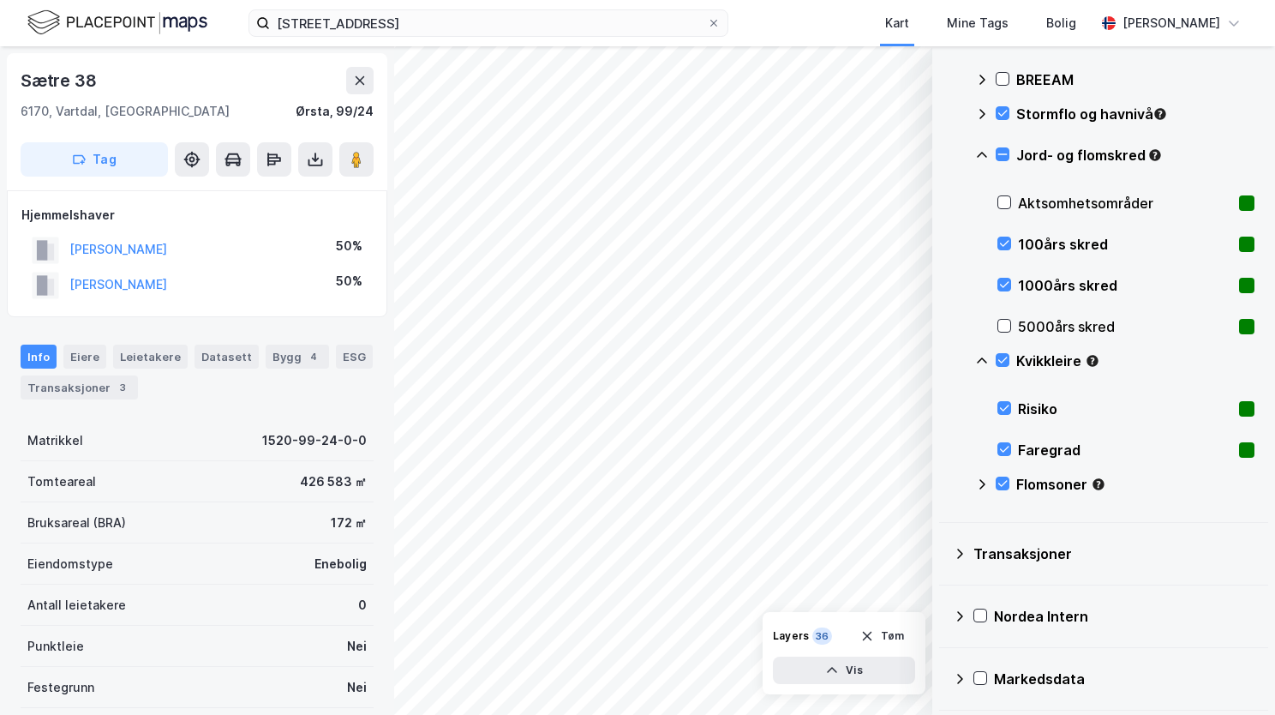
click at [980, 151] on icon at bounding box center [982, 155] width 14 height 14
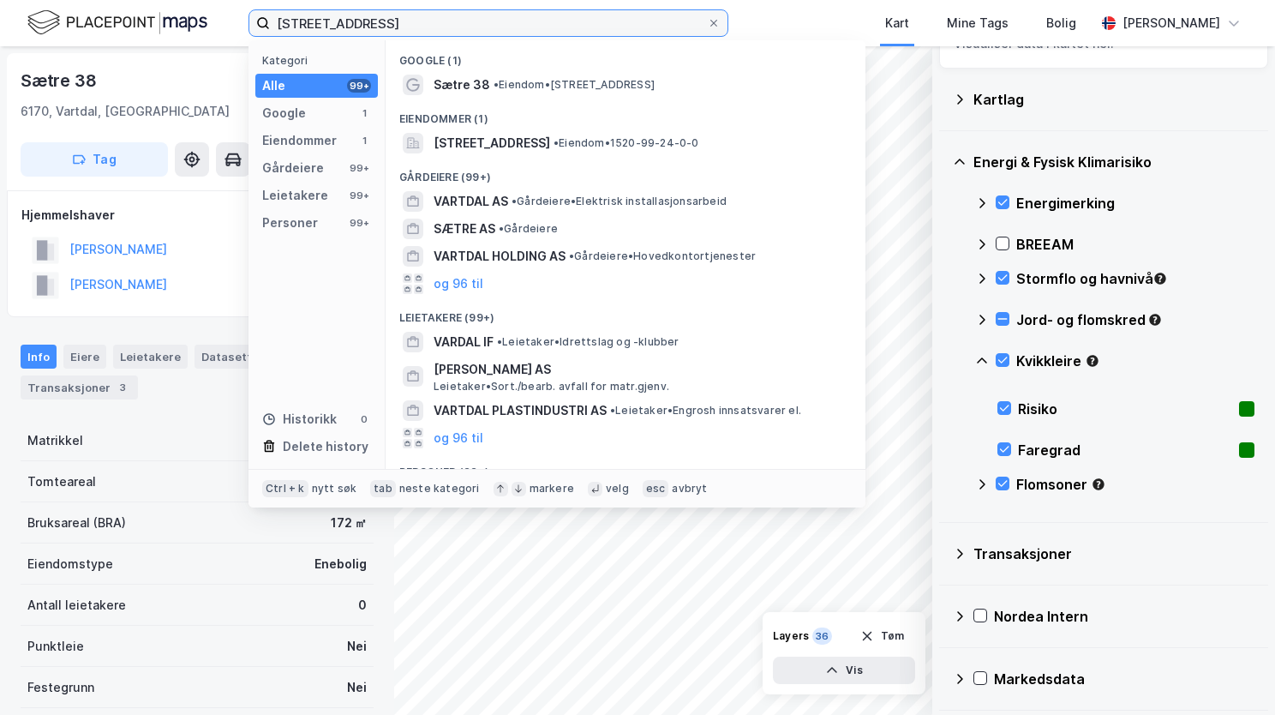
click at [430, 26] on input "Sætre 38, 6170 Vartdal" at bounding box center [488, 23] width 437 height 26
